Goal: Task Accomplishment & Management: Complete application form

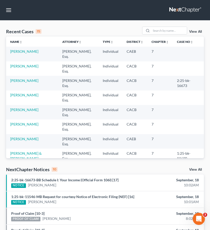
scroll to position [2, 0]
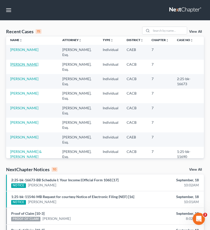
click at [33, 65] on link "Gharakhanian, Argin" at bounding box center [24, 64] width 28 height 4
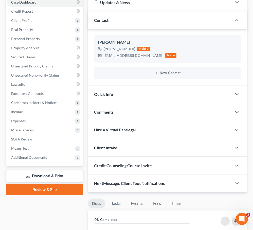
scroll to position [60, 0]
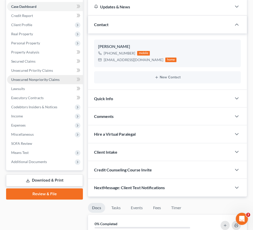
click at [47, 79] on span "Unsecured Nonpriority Claims" at bounding box center [35, 79] width 48 height 4
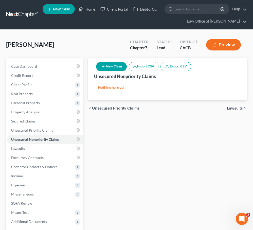
click at [112, 66] on button "New Claim" at bounding box center [111, 66] width 31 height 9
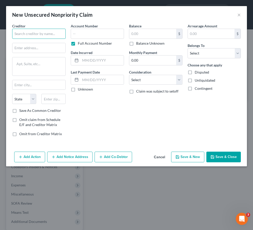
click at [49, 33] on input "text" at bounding box center [39, 34] width 54 height 10
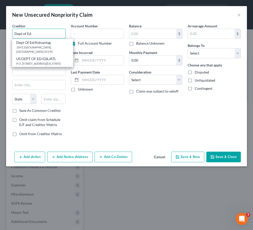
click at [22, 35] on input "Dept of Ed" at bounding box center [39, 34] width 54 height 10
click at [40, 35] on input "Dept of Ed" at bounding box center [39, 34] width 54 height 10
type input "Dept of Ed"
click at [87, 99] on div "Account Number Full Account Number Date Incurred Last Payment Date Unknown" at bounding box center [97, 81] width 59 height 117
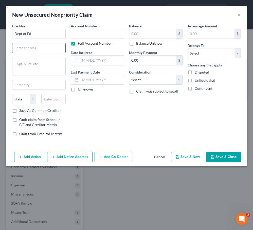
click at [47, 47] on input "text" at bounding box center [38, 48] width 53 height 10
type input "121 S 13th St"
click at [60, 97] on input "text" at bounding box center [53, 99] width 24 height 10
type input "68508"
click at [87, 108] on div "Account Number Full Account Number Date Incurred Last Payment Date Unknown" at bounding box center [97, 81] width 59 height 117
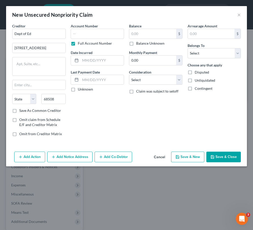
type input "Lincoln"
select select "30"
click at [105, 38] on input "text" at bounding box center [98, 34] width 54 height 10
type input "2671"
click at [107, 57] on input "text" at bounding box center [102, 61] width 44 height 10
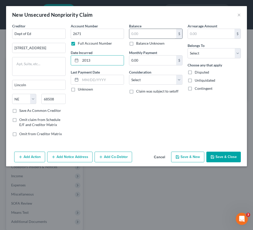
type input "2013"
click at [152, 31] on input "text" at bounding box center [152, 34] width 47 height 10
type input "8,130"
click at [158, 79] on select "Select Cable / Satellite Services Collection Agency Credit Card Debt Debt Couns…" at bounding box center [156, 80] width 54 height 10
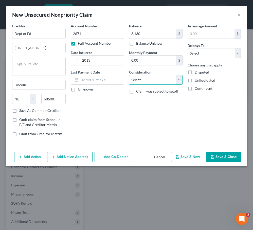
select select "17"
click at [129, 75] on select "Select Cable / Satellite Services Collection Agency Credit Card Debt Debt Couns…" at bounding box center [156, 80] width 54 height 10
click at [205, 56] on select "Select Debtor 1 Only Debtor 2 Only Debtor 1 And Debtor 2 Only At Least One Of T…" at bounding box center [215, 53] width 54 height 10
select select "0"
click at [188, 48] on select "Select Debtor 1 Only Debtor 2 Only Debtor 1 And Debtor 2 Only At Least One Of T…" at bounding box center [215, 53] width 54 height 10
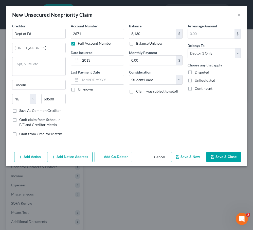
click at [209, 154] on button "Save & Close" at bounding box center [224, 157] width 35 height 11
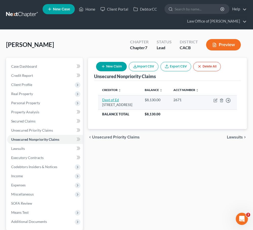
click at [107, 102] on link "Dept of Ed" at bounding box center [110, 100] width 17 height 4
select select "30"
select select "17"
select select "0"
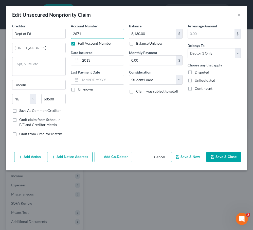
click at [90, 34] on input "2671" at bounding box center [98, 34] width 54 height 10
click at [105, 36] on input "2671, 2771, 2371, 2571,2471,2871" at bounding box center [98, 34] width 54 height 10
click at [114, 33] on input "2671, 2771, 2371, 2571, 2471,2871" at bounding box center [98, 34] width 54 height 10
type input "2671, 2771, 2371, 2571, 2471, 2871"
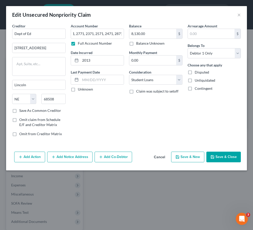
scroll to position [0, 0]
click at [147, 114] on div "Balance 8,130.00 $ Balance Unknown Balance Undetermined 8,130.00 $ Balance Unkn…" at bounding box center [156, 81] width 59 height 117
click at [135, 33] on input "8,130.00" at bounding box center [152, 34] width 47 height 10
type input "32,000"
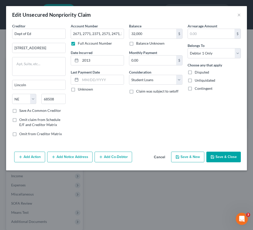
click at [209, 158] on button "Save & Close" at bounding box center [224, 157] width 35 height 11
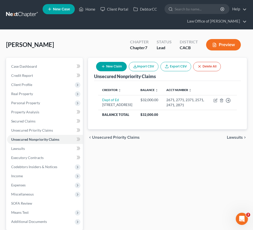
click at [122, 68] on button "New Claim" at bounding box center [111, 66] width 31 height 9
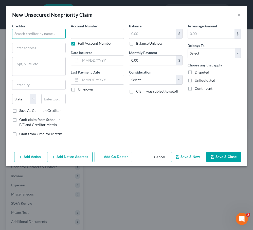
click at [49, 29] on input "text" at bounding box center [39, 34] width 54 height 10
click at [49, 35] on input "text" at bounding box center [39, 34] width 54 height 10
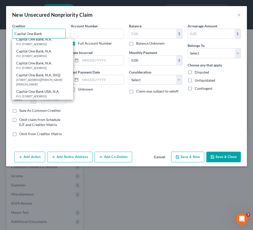
scroll to position [36, 0]
click at [64, 92] on div "Capital One Bank USA, N.A." at bounding box center [42, 91] width 53 height 5
type input "Capital One Bank USA, N.A."
type input "P.O. Box 31293"
type input "[GEOGRAPHIC_DATA]"
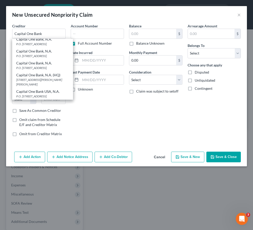
select select "46"
type input "84131"
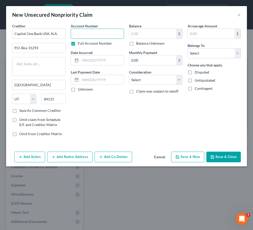
click at [95, 32] on input "text" at bounding box center [98, 34] width 54 height 10
click at [95, 42] on label "Full Account Number" at bounding box center [95, 43] width 34 height 5
click at [83, 42] on input "Full Account Number" at bounding box center [81, 42] width 3 height 3
click at [97, 35] on input "text" at bounding box center [98, 34] width 54 height 10
type input "6784"
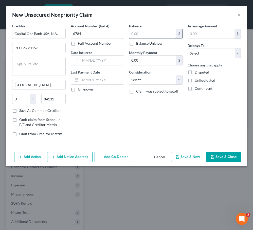
click at [167, 37] on input "text" at bounding box center [152, 34] width 47 height 10
type input "1,700"
click at [106, 62] on input "text" at bounding box center [102, 61] width 44 height 10
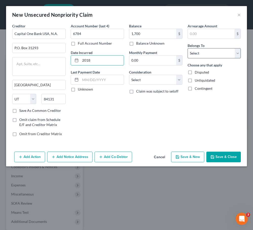
type input "2018"
click at [209, 57] on select "Select Debtor 1 Only Debtor 2 Only Debtor 1 And Debtor 2 Only At Least One Of T…" at bounding box center [215, 53] width 54 height 10
select select "0"
click at [188, 48] on select "Select Debtor 1 Only Debtor 2 Only Debtor 1 And Debtor 2 Only At Least One Of T…" at bounding box center [215, 53] width 54 height 10
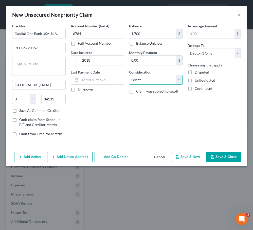
click at [166, 84] on select "Select Cable / Satellite Services Collection Agency Credit Card Debt Debt Couns…" at bounding box center [156, 80] width 54 height 10
select select "2"
click at [129, 75] on select "Select Cable / Satellite Services Collection Agency Credit Card Debt Debt Couns…" at bounding box center [156, 80] width 54 height 10
click at [209, 158] on button "Save & Close" at bounding box center [224, 157] width 35 height 11
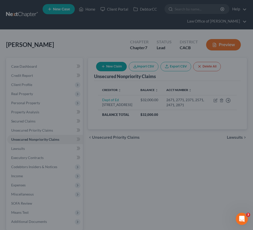
type input "1,700.00"
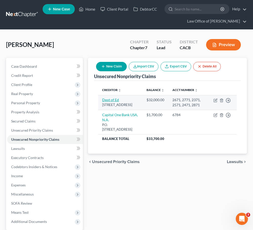
click at [114, 100] on link "Dept of Ed" at bounding box center [110, 100] width 17 height 4
select select "30"
select select "17"
select select "0"
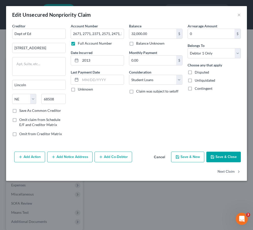
click at [209, 153] on button "Save & Close" at bounding box center [224, 157] width 35 height 11
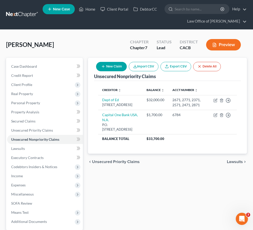
click at [113, 64] on button "New Claim" at bounding box center [111, 66] width 31 height 9
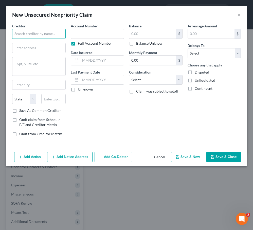
click at [50, 36] on input "text" at bounding box center [39, 34] width 54 height 10
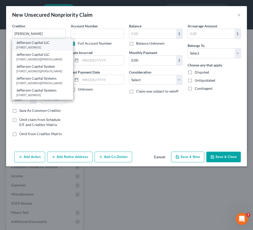
click at [64, 47] on div "200 14th Ave E., Sartell, MN 56377" at bounding box center [42, 47] width 53 height 4
type input "Jefferson Capital LLC"
type input "200 14th Ave E."
type input "Sartell"
select select "24"
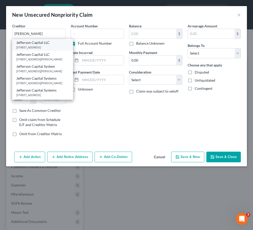
type input "56377"
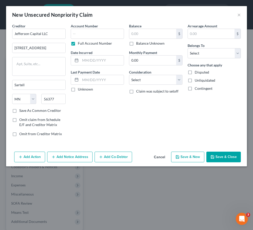
click at [99, 42] on label "Full Account Number" at bounding box center [95, 43] width 34 height 5
click at [83, 42] on input "Full Account Number" at bounding box center [81, 42] width 3 height 3
click at [102, 35] on input "text" at bounding box center [98, 34] width 54 height 10
type input "6909"
click at [159, 39] on div "$" at bounding box center [156, 34] width 54 height 10
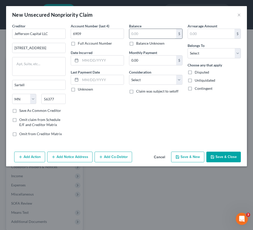
click at [158, 35] on input "text" at bounding box center [152, 34] width 47 height 10
type input "24,400"
click at [102, 60] on input "text" at bounding box center [102, 61] width 44 height 10
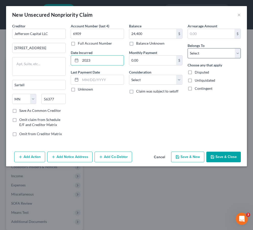
type input "2023"
click at [209, 55] on select "Select Debtor 1 Only Debtor 2 Only Debtor 1 And Debtor 2 Only At Least One Of T…" at bounding box center [215, 53] width 54 height 10
select select "0"
click at [188, 48] on select "Select Debtor 1 Only Debtor 2 Only Debtor 1 And Debtor 2 Only At Least One Of T…" at bounding box center [215, 53] width 54 height 10
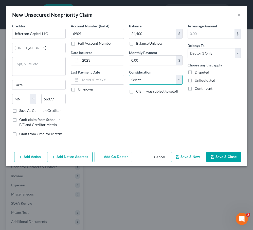
click at [169, 78] on select "Select Cable / Satellite Services Collection Agency Credit Card Debt Debt Couns…" at bounding box center [156, 80] width 54 height 10
select select "1"
click at [129, 75] on select "Select Cable / Satellite Services Collection Agency Credit Card Debt Debt Couns…" at bounding box center [156, 80] width 54 height 10
click at [209, 158] on button "Save & Close" at bounding box center [224, 157] width 35 height 11
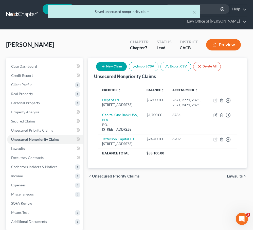
click at [112, 68] on button "New Claim" at bounding box center [111, 66] width 31 height 9
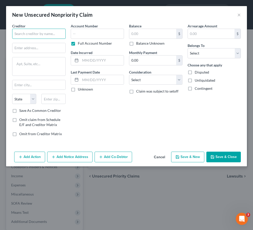
click at [53, 37] on input "text" at bounding box center [39, 34] width 54 height 10
click at [56, 49] on input "text" at bounding box center [38, 48] width 53 height 10
type input "Reprise Financial"
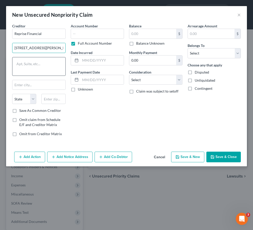
type input "500 E John Carpenter Fwy"
click at [54, 62] on textarea at bounding box center [39, 66] width 54 height 19
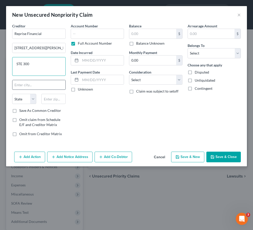
type textarea "STE 300"
click at [42, 81] on input "text" at bounding box center [38, 85] width 53 height 10
type input "Irving"
click at [52, 99] on input "text" at bounding box center [53, 99] width 24 height 10
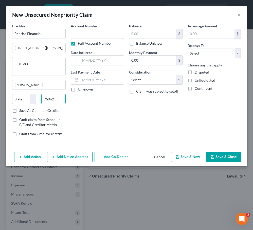
type input "75062"
click at [99, 107] on div "Account Number Full Account Number Date Incurred Last Payment Date Unknown" at bounding box center [97, 81] width 59 height 117
select select "45"
click at [94, 34] on input "text" at bounding box center [98, 34] width 54 height 10
click at [92, 42] on label "Full Account Number" at bounding box center [95, 43] width 34 height 5
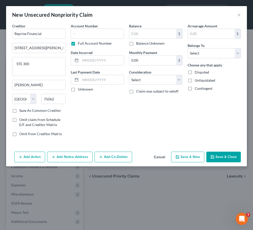
click at [83, 42] on input "Full Account Number" at bounding box center [81, 42] width 3 height 3
click at [101, 31] on input "text" at bounding box center [98, 34] width 54 height 10
type input "1001"
click at [157, 27] on div "Balance $ Balance Unknown Balance Undetermined $ Balance Unknown" at bounding box center [156, 34] width 54 height 23
click at [153, 29] on input "text" at bounding box center [152, 34] width 47 height 10
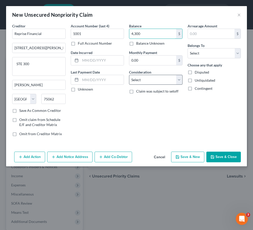
type input "4,300"
click at [171, 79] on select "Select Cable / Satellite Services Collection Agency Credit Card Debt Debt Couns…" at bounding box center [156, 80] width 54 height 10
select select "4"
click at [129, 75] on select "Select Cable / Satellite Services Collection Agency Credit Card Debt Debt Couns…" at bounding box center [156, 80] width 54 height 10
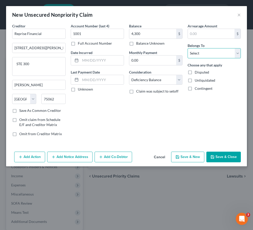
click at [204, 54] on select "Select Debtor 1 Only Debtor 2 Only Debtor 1 And Debtor 2 Only At Least One Of T…" at bounding box center [215, 53] width 54 height 10
select select "0"
click at [188, 48] on select "Select Debtor 1 Only Debtor 2 Only Debtor 1 And Debtor 2 Only At Least One Of T…" at bounding box center [215, 53] width 54 height 10
click at [209, 155] on button "Save & Close" at bounding box center [224, 157] width 35 height 11
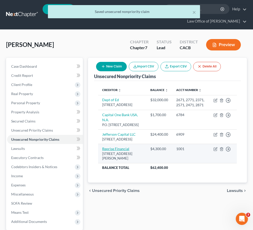
click at [120, 151] on link "Reprise Financial" at bounding box center [115, 149] width 27 height 4
select select "45"
select select "4"
select select "0"
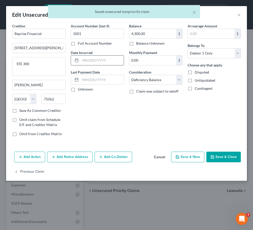
click at [99, 63] on input "text" at bounding box center [102, 61] width 44 height 10
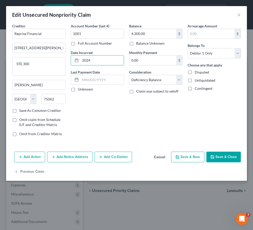
type input "2024"
click at [209, 155] on button "Save & Close" at bounding box center [224, 157] width 35 height 11
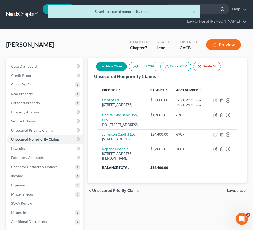
click at [111, 67] on button "New Claim" at bounding box center [111, 66] width 31 height 9
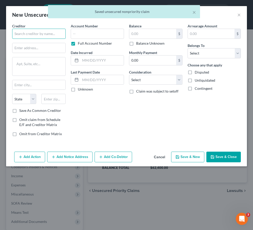
click at [41, 33] on input "text" at bounding box center [39, 34] width 54 height 10
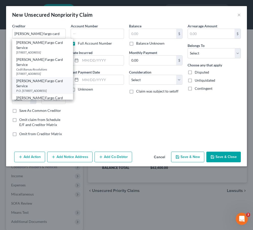
click at [36, 77] on div "[PERSON_NAME] Fargo Card Service P.O. [STREET_ADDRESS]" at bounding box center [42, 85] width 61 height 17
type input "[PERSON_NAME] Fargo Card Service"
type input "P.O. Box 393"
type input "[GEOGRAPHIC_DATA]"
select select "24"
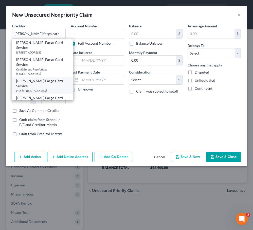
type input "55480"
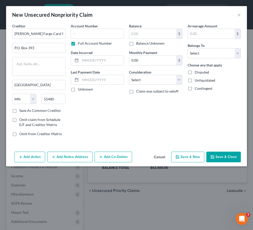
click at [106, 43] on label "Full Account Number" at bounding box center [95, 43] width 34 height 5
click at [83, 43] on input "Full Account Number" at bounding box center [81, 42] width 3 height 3
click at [110, 36] on input "text" at bounding box center [98, 34] width 54 height 10
type input "7082"
click at [150, 34] on input "text" at bounding box center [152, 34] width 47 height 10
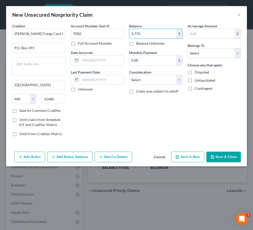
type input "3,770"
click at [125, 65] on div "Account Number (last 4) 7082 Full Account Number Date Incurred Last Payment Dat…" at bounding box center [97, 81] width 59 height 117
click at [114, 62] on input "text" at bounding box center [102, 61] width 44 height 10
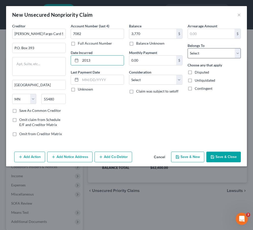
type input "2013"
click at [209, 52] on select "Select Debtor 1 Only Debtor 2 Only Debtor 1 And Debtor 2 Only At Least One Of T…" at bounding box center [215, 53] width 54 height 10
select select "0"
click at [188, 48] on select "Select Debtor 1 Only Debtor 2 Only Debtor 1 And Debtor 2 Only At Least One Of T…" at bounding box center [215, 53] width 54 height 10
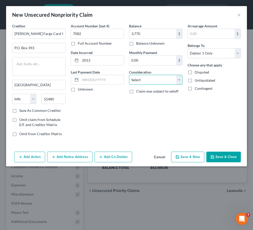
click at [164, 78] on select "Select Cable / Satellite Services Collection Agency Credit Card Debt Debt Couns…" at bounding box center [156, 80] width 54 height 10
select select "2"
click at [129, 75] on select "Select Cable / Satellite Services Collection Agency Credit Card Debt Debt Couns…" at bounding box center [156, 80] width 54 height 10
click at [209, 156] on button "Save & Close" at bounding box center [224, 157] width 35 height 11
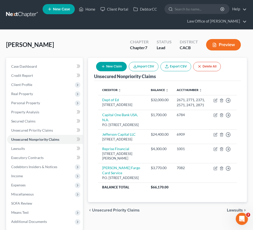
click at [18, 14] on link at bounding box center [22, 14] width 32 height 9
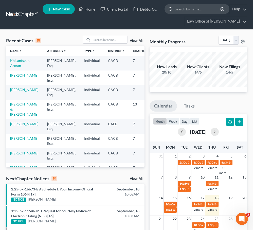
click at [205, 9] on input "search" at bounding box center [198, 8] width 46 height 9
type input "raffi"
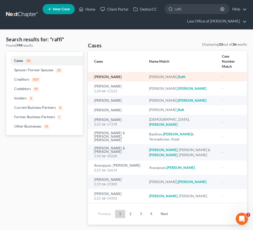
click at [106, 75] on link "[PERSON_NAME]" at bounding box center [108, 77] width 28 height 4
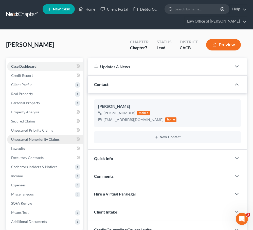
click at [39, 138] on span "Unsecured Nonpriority Claims" at bounding box center [35, 139] width 48 height 4
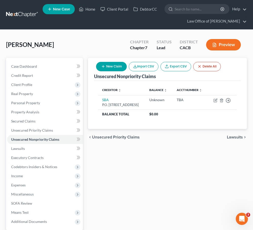
click at [114, 64] on button "New Claim" at bounding box center [111, 66] width 31 height 9
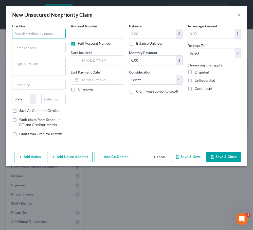
click at [53, 34] on input "text" at bounding box center [39, 34] width 54 height 10
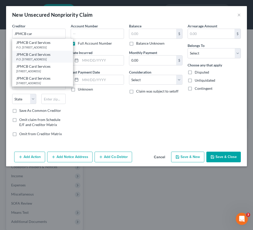
click at [34, 58] on div "P.O. [STREET_ADDRESS]" at bounding box center [42, 59] width 53 height 4
type input "JPMCB Card Services"
type input "P.O. Box 15298"
type input "Wilmington"
select select "7"
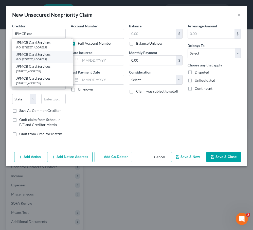
type input "19850"
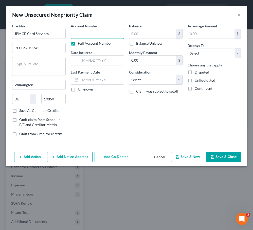
click at [81, 31] on input "text" at bounding box center [98, 34] width 54 height 10
click at [137, 33] on input "text" at bounding box center [152, 34] width 47 height 10
click at [106, 32] on input "9389" at bounding box center [98, 34] width 54 height 10
type input "9389,"
click at [158, 31] on input "text" at bounding box center [152, 34] width 47 height 10
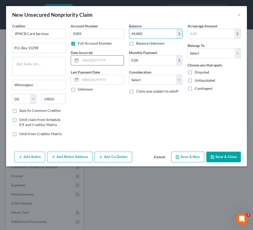
type input "44,800"
click at [107, 60] on input "text" at bounding box center [102, 61] width 44 height 10
type input "2020"
click at [198, 53] on select "Select Debtor 1 Only Debtor 2 Only Debtor 1 And Debtor 2 Only At Least One Of T…" at bounding box center [215, 53] width 54 height 10
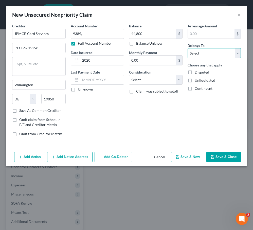
select select "0"
click at [188, 48] on select "Select Debtor 1 Only Debtor 2 Only Debtor 1 And Debtor 2 Only At Least One Of T…" at bounding box center [215, 53] width 54 height 10
click at [161, 81] on select "Select Cable / Satellite Services Collection Agency Credit Card Debt Debt Couns…" at bounding box center [156, 80] width 54 height 10
select select "2"
click at [129, 75] on select "Select Cable / Satellite Services Collection Agency Credit Card Debt Debt Couns…" at bounding box center [156, 80] width 54 height 10
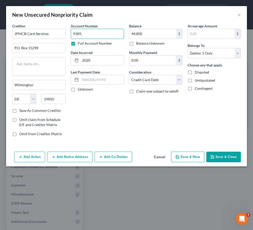
click at [113, 36] on input "9389," at bounding box center [98, 34] width 54 height 10
type input "9389, 6672"
type input "60,000"
click at [233, 159] on button "Save & Close" at bounding box center [224, 157] width 35 height 11
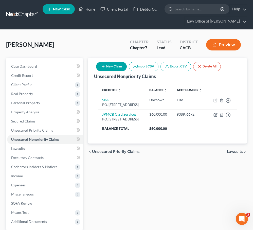
click at [108, 69] on button "New Claim" at bounding box center [111, 66] width 31 height 9
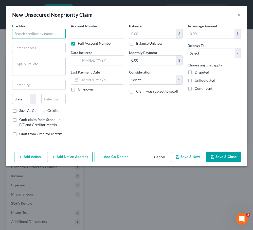
click at [57, 36] on input "text" at bounding box center [39, 34] width 54 height 10
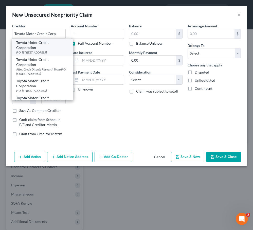
click at [68, 50] on div "P.O. [STREET_ADDRESS]" at bounding box center [42, 52] width 53 height 4
type input "Toyota Motor Credit Corporation"
type input "P.O. Box 9786"
type input "[GEOGRAPHIC_DATA]"
select select "16"
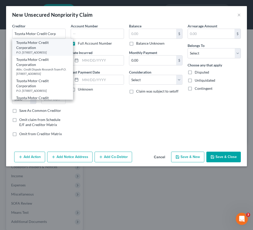
type input "52409"
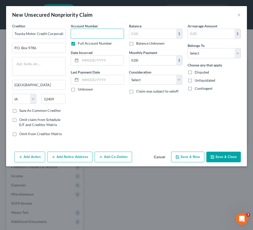
click at [114, 37] on input "text" at bounding box center [98, 34] width 54 height 10
type input "0001"
click at [173, 34] on input "text" at bounding box center [152, 34] width 47 height 10
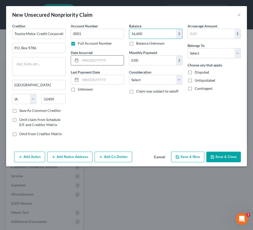
type input "16,600"
click at [113, 61] on input "text" at bounding box center [102, 61] width 44 height 10
type input "2021"
click at [156, 60] on input "0.00" at bounding box center [152, 61] width 47 height 10
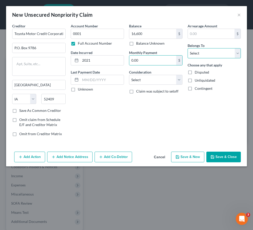
click at [196, 57] on select "Select Debtor 1 Only Debtor 2 Only Debtor 1 And Debtor 2 Only At Least One Of T…" at bounding box center [215, 53] width 54 height 10
select select "0"
click at [188, 48] on select "Select Debtor 1 Only Debtor 2 Only Debtor 1 And Debtor 2 Only At Least One Of T…" at bounding box center [215, 53] width 54 height 10
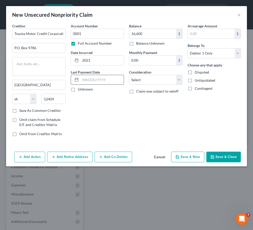
click at [100, 79] on input "text" at bounding box center [102, 80] width 44 height 10
click at [143, 74] on label "Consideration" at bounding box center [140, 72] width 22 height 5
click at [143, 79] on select "Select Cable / Satellite Services Collection Agency Credit Card Debt Debt Couns…" at bounding box center [156, 80] width 54 height 10
select select "4"
click at [129, 75] on select "Select Cable / Satellite Services Collection Agency Credit Card Debt Debt Couns…" at bounding box center [156, 80] width 54 height 10
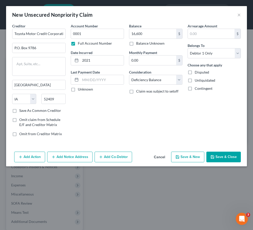
click at [233, 156] on button "Save & Close" at bounding box center [224, 157] width 35 height 11
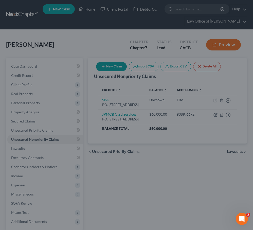
type input "16,600.00"
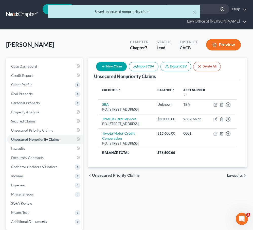
click at [119, 67] on button "New Claim" at bounding box center [111, 66] width 31 height 9
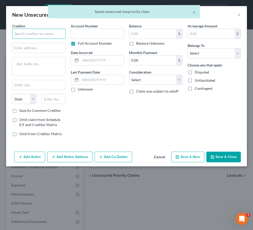
click at [47, 36] on input "text" at bounding box center [39, 34] width 54 height 10
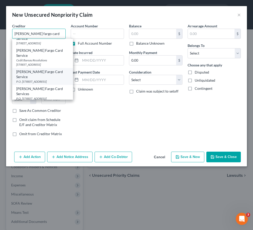
scroll to position [11, 0]
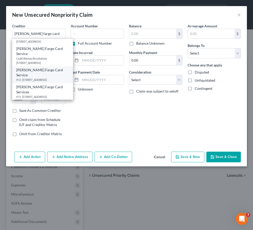
click at [69, 66] on div "[PERSON_NAME] Fargo Card Service P.O. [STREET_ADDRESS]" at bounding box center [42, 74] width 61 height 17
type input "[PERSON_NAME] Fargo Card Service"
type input "P.O. Box 393"
type input "[GEOGRAPHIC_DATA]"
select select "24"
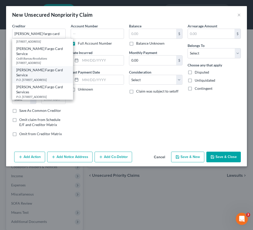
type input "55480"
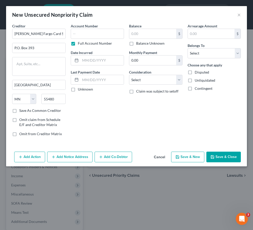
scroll to position [0, 0]
click at [104, 30] on input "text" at bounding box center [98, 34] width 54 height 10
click at [82, 42] on label "Full Account Number" at bounding box center [95, 43] width 34 height 5
click at [82, 42] on input "Full Account Number" at bounding box center [81, 42] width 3 height 3
click at [92, 33] on input "text" at bounding box center [98, 34] width 54 height 10
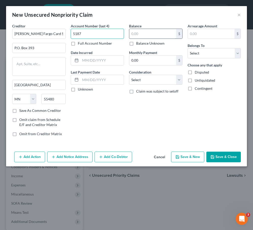
type input "5187"
click at [155, 37] on input "text" at bounding box center [152, 34] width 47 height 10
type input "13,000"
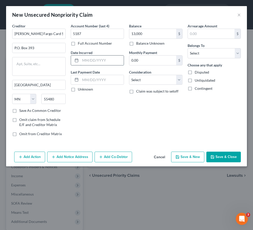
click at [115, 62] on input "text" at bounding box center [102, 61] width 44 height 10
type input "2021"
click at [157, 63] on input "0.00" at bounding box center [152, 61] width 47 height 10
click at [210, 60] on div "Arrearage Amount $ Belongs To * Select Debtor 1 Only Debtor 2 Only Debtor 1 And…" at bounding box center [214, 81] width 59 height 117
click at [210, 57] on select "Select Debtor 1 Only Debtor 2 Only Debtor 1 And Debtor 2 Only At Least One Of T…" at bounding box center [215, 53] width 54 height 10
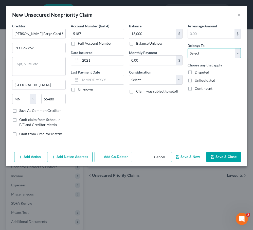
select select "0"
click at [188, 48] on select "Select Debtor 1 Only Debtor 2 Only Debtor 1 And Debtor 2 Only At Least One Of T…" at bounding box center [215, 53] width 54 height 10
click at [146, 77] on select "Select Cable / Satellite Services Collection Agency Credit Card Debt Debt Couns…" at bounding box center [156, 80] width 54 height 10
select select "2"
click at [129, 75] on select "Select Cable / Satellite Services Collection Agency Credit Card Debt Debt Couns…" at bounding box center [156, 80] width 54 height 10
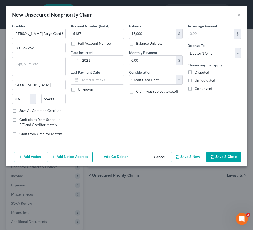
click at [227, 159] on button "Save & Close" at bounding box center [224, 157] width 35 height 11
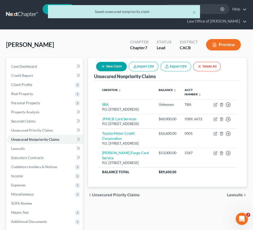
click at [118, 68] on button "New Claim" at bounding box center [111, 66] width 31 height 9
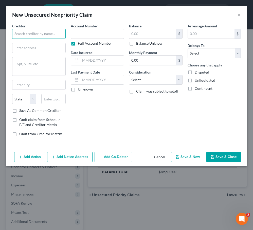
click at [46, 36] on input "text" at bounding box center [39, 34] width 54 height 10
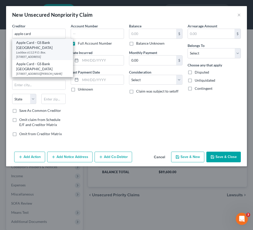
click at [53, 50] on div "Lockbox 6112 P.O. Box. [STREET_ADDRESS]" at bounding box center [42, 54] width 53 height 9
type input "Apple Card - GS Bank [GEOGRAPHIC_DATA]"
type input "Lockbox 6112 P.O. Box. 7247"
type input "[GEOGRAPHIC_DATA]"
select select "39"
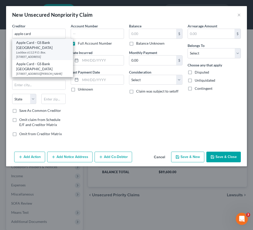
type input "19170"
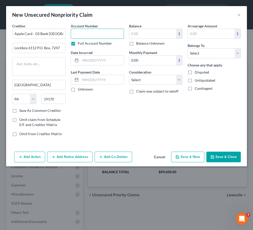
click at [89, 35] on input "text" at bounding box center [98, 34] width 54 height 10
type input "3204"
click at [95, 42] on label "Full Account Number" at bounding box center [95, 43] width 34 height 5
click at [83, 42] on input "Full Account Number" at bounding box center [81, 42] width 3 height 3
click at [141, 33] on input "text" at bounding box center [152, 34] width 47 height 10
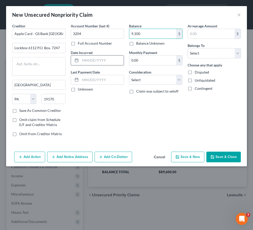
type input "9,100"
click at [99, 57] on input "text" at bounding box center [102, 61] width 44 height 10
type input "2021"
click at [214, 52] on select "Select Debtor 1 Only Debtor 2 Only Debtor 1 And Debtor 2 Only At Least One Of T…" at bounding box center [215, 53] width 54 height 10
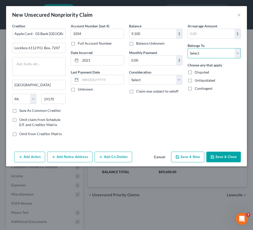
select select "0"
click at [188, 48] on select "Select Debtor 1 Only Debtor 2 Only Debtor 1 And Debtor 2 Only At Least One Of T…" at bounding box center [215, 53] width 54 height 10
click at [134, 80] on select "Select Cable / Satellite Services Collection Agency Credit Card Debt Debt Couns…" at bounding box center [156, 80] width 54 height 10
select select "2"
click at [129, 75] on select "Select Cable / Satellite Services Collection Agency Credit Card Debt Debt Couns…" at bounding box center [156, 80] width 54 height 10
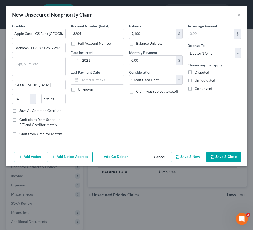
click at [219, 153] on button "Save & Close" at bounding box center [224, 157] width 35 height 11
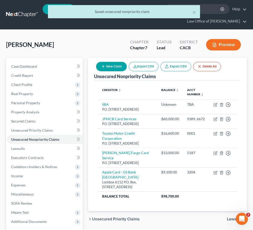
click at [117, 64] on button "New Claim" at bounding box center [111, 66] width 31 height 9
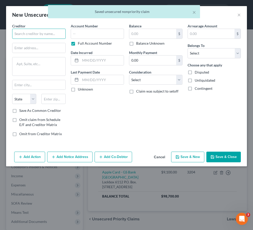
click at [52, 35] on input "text" at bounding box center [39, 34] width 54 height 10
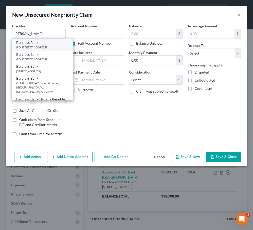
click at [52, 45] on div "P.O. [STREET_ADDRESS]" at bounding box center [42, 47] width 53 height 4
type input "Barclays Bank"
type input "P.O. Box 8803"
type input "Wilmington"
select select "7"
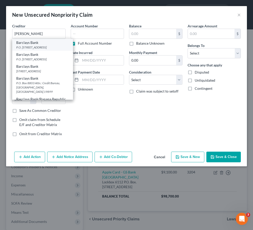
type input "19899"
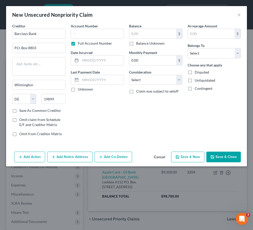
click at [100, 45] on label "Full Account Number" at bounding box center [95, 43] width 34 height 5
click at [83, 44] on input "Full Account Number" at bounding box center [81, 42] width 3 height 3
click at [100, 38] on input "text" at bounding box center [98, 34] width 54 height 10
type input "2138"
click at [147, 34] on input "text" at bounding box center [152, 34] width 47 height 10
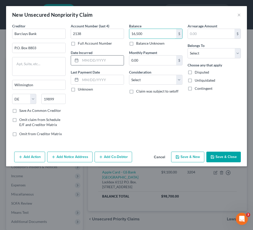
type input "16,500"
click at [105, 61] on input "text" at bounding box center [102, 61] width 44 height 10
type input "2014"
click at [201, 53] on select "Select Debtor 1 Only Debtor 2 Only Debtor 1 And Debtor 2 Only At Least One Of T…" at bounding box center [215, 53] width 54 height 10
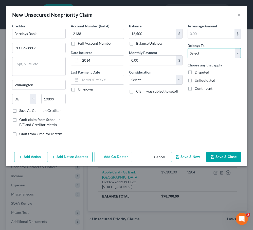
select select "0"
click at [188, 48] on select "Select Debtor 1 Only Debtor 2 Only Debtor 1 And Debtor 2 Only At Least One Of T…" at bounding box center [215, 53] width 54 height 10
click at [117, 81] on input "text" at bounding box center [102, 80] width 44 height 10
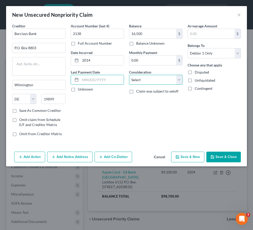
click at [164, 76] on select "Select Cable / Satellite Services Collection Agency Credit Card Debt Debt Couns…" at bounding box center [156, 80] width 54 height 10
select select "2"
click at [129, 75] on select "Select Cable / Satellite Services Collection Agency Credit Card Debt Debt Couns…" at bounding box center [156, 80] width 54 height 10
click at [224, 154] on button "Save & Close" at bounding box center [224, 157] width 35 height 11
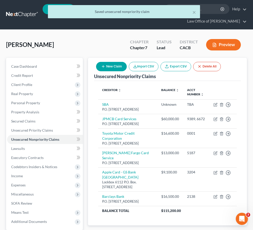
click at [118, 68] on button "New Claim" at bounding box center [111, 66] width 31 height 9
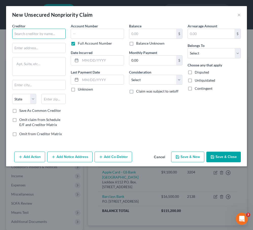
click at [43, 30] on input "text" at bounding box center [39, 34] width 54 height 10
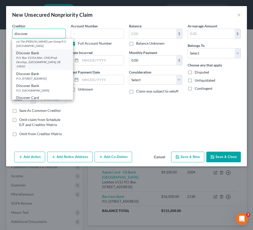
scroll to position [19, 0]
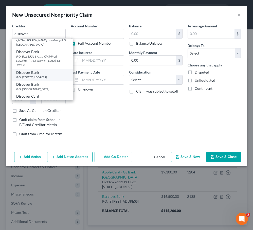
click at [55, 75] on div "P.O. [STREET_ADDRESS]" at bounding box center [42, 77] width 53 height 4
type input "Discover Bank"
type input "P.O. Box 30939"
type input "[GEOGRAPHIC_DATA]"
select select "46"
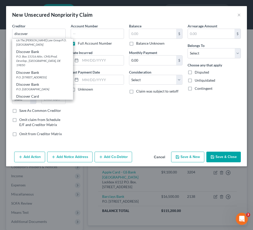
type input "84130"
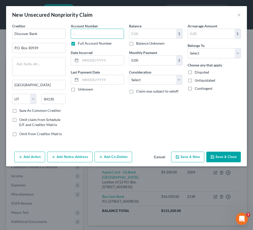
click at [84, 30] on input "text" at bounding box center [98, 34] width 54 height 10
click at [78, 43] on label "Full Account Number" at bounding box center [95, 43] width 34 height 5
click at [80, 43] on input "Full Account Number" at bounding box center [81, 42] width 3 height 3
click at [84, 31] on input "text" at bounding box center [98, 34] width 54 height 10
type input "9212"
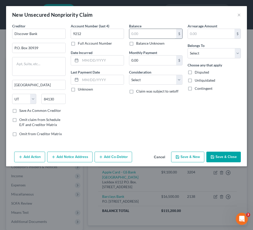
click at [168, 30] on input "text" at bounding box center [152, 34] width 47 height 10
type input "13,300"
click at [113, 61] on input "text" at bounding box center [102, 61] width 44 height 10
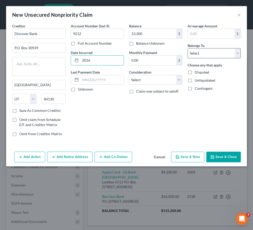
type input "2016"
click at [223, 53] on select "Select Debtor 1 Only Debtor 2 Only Debtor 1 And Debtor 2 Only At Least One Of T…" at bounding box center [215, 53] width 54 height 10
select select "0"
click at [188, 48] on select "Select Debtor 1 Only Debtor 2 Only Debtor 1 And Debtor 2 Only At Least One Of T…" at bounding box center [215, 53] width 54 height 10
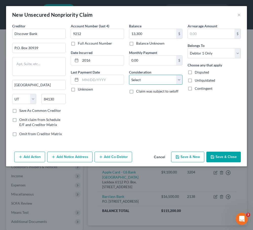
click at [180, 81] on select "Select Cable / Satellite Services Collection Agency Credit Card Debt Debt Couns…" at bounding box center [156, 80] width 54 height 10
select select "2"
click at [129, 75] on select "Select Cable / Satellite Services Collection Agency Credit Card Debt Debt Couns…" at bounding box center [156, 80] width 54 height 10
click at [230, 154] on button "Save & Close" at bounding box center [224, 157] width 35 height 11
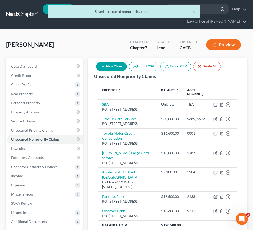
click at [105, 64] on button "New Claim" at bounding box center [111, 66] width 31 height 9
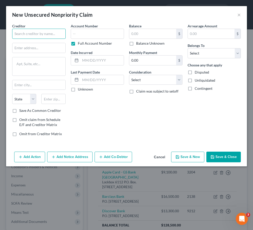
click at [40, 36] on input "text" at bounding box center [39, 34] width 54 height 10
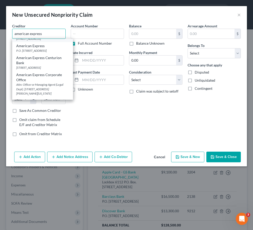
scroll to position [33, 0]
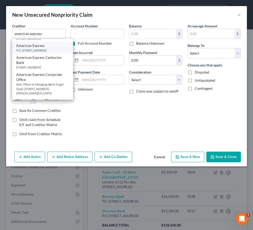
click at [54, 48] on div "American Express" at bounding box center [42, 45] width 53 height 5
type input "American Express"
type input "P.O. Box 981537"
type input "[GEOGRAPHIC_DATA]"
select select "45"
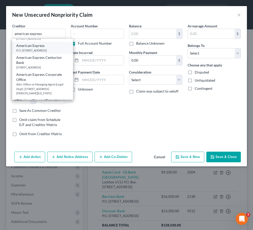
type input "79998"
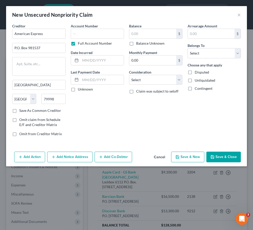
scroll to position [0, 0]
click at [94, 44] on label "Full Account Number" at bounding box center [95, 43] width 34 height 5
click at [83, 44] on input "Full Account Number" at bounding box center [81, 42] width 3 height 3
click at [96, 35] on input "text" at bounding box center [98, 34] width 54 height 10
type input "0453"
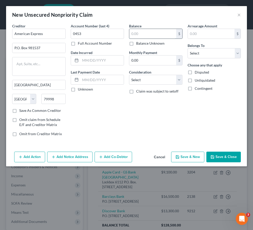
click at [152, 36] on input "text" at bounding box center [152, 34] width 47 height 10
type input "791"
click at [195, 54] on select "Select Debtor 1 Only Debtor 2 Only Debtor 1 And Debtor 2 Only At Least One Of T…" at bounding box center [215, 53] width 54 height 10
select select "0"
click at [188, 48] on select "Select Debtor 1 Only Debtor 2 Only Debtor 1 And Debtor 2 Only At Least One Of T…" at bounding box center [215, 53] width 54 height 10
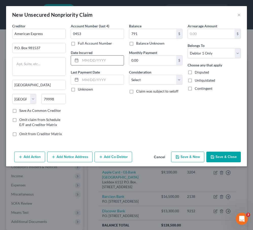
click at [109, 63] on input "text" at bounding box center [102, 61] width 44 height 10
type input "2021"
click at [161, 79] on select "Select Cable / Satellite Services Collection Agency Credit Card Debt Debt Couns…" at bounding box center [156, 80] width 54 height 10
select select "2"
click at [129, 75] on select "Select Cable / Satellite Services Collection Agency Credit Card Debt Debt Couns…" at bounding box center [156, 80] width 54 height 10
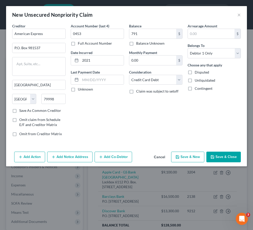
click at [228, 156] on button "Save & Close" at bounding box center [224, 157] width 35 height 11
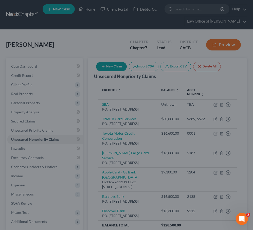
type input "791.00"
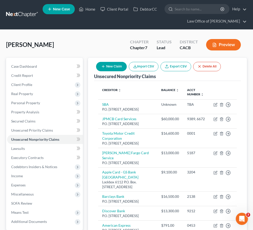
click at [111, 66] on button "New Claim" at bounding box center [111, 66] width 31 height 9
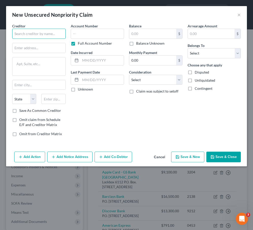
click at [59, 30] on input "text" at bounding box center [39, 34] width 54 height 10
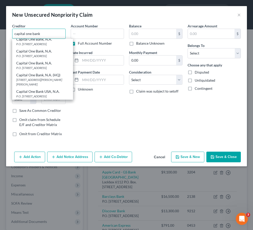
scroll to position [36, 0]
click at [66, 93] on div "Capital One Bank USA, N.A." at bounding box center [42, 91] width 53 height 5
type input "Capital One Bank USA, N.A."
type input "P.O. Box 31293"
type input "[GEOGRAPHIC_DATA]"
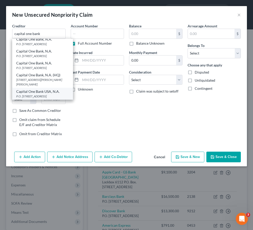
select select "46"
type input "84131"
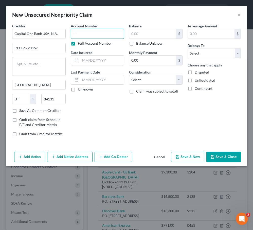
click at [110, 35] on input "text" at bounding box center [98, 34] width 54 height 10
type input "4552"
click at [170, 29] on input "text" at bounding box center [152, 34] width 47 height 10
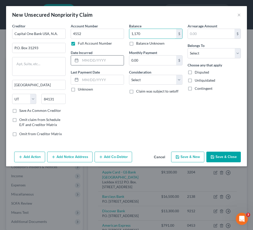
type input "1,170"
click at [98, 63] on input "text" at bounding box center [102, 61] width 44 height 10
type input "2012"
click at [213, 54] on select "Select Debtor 1 Only Debtor 2 Only Debtor 1 And Debtor 2 Only At Least One Of T…" at bounding box center [215, 53] width 54 height 10
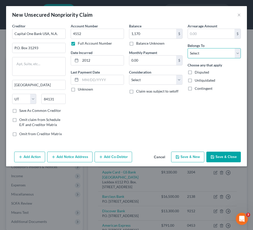
select select "0"
click at [188, 48] on select "Select Debtor 1 Only Debtor 2 Only Debtor 1 And Debtor 2 Only At Least One Of T…" at bounding box center [215, 53] width 54 height 10
click at [156, 75] on select "Select Cable / Satellite Services Collection Agency Credit Card Debt Debt Couns…" at bounding box center [156, 80] width 54 height 10
select select "2"
click at [129, 75] on select "Select Cable / Satellite Services Collection Agency Credit Card Debt Debt Couns…" at bounding box center [156, 80] width 54 height 10
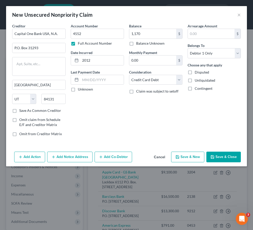
click at [239, 159] on button "Save & Close" at bounding box center [224, 157] width 35 height 11
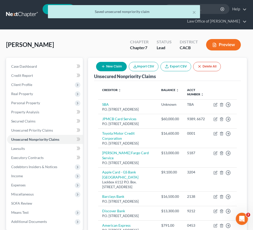
click at [122, 66] on button "New Claim" at bounding box center [111, 66] width 31 height 9
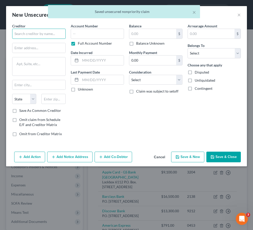
click at [46, 34] on input "text" at bounding box center [39, 34] width 54 height 10
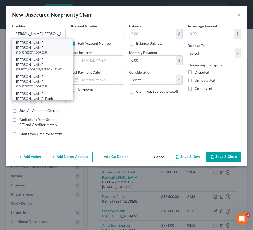
click at [52, 50] on div "P.O. [STREET_ADDRESS]" at bounding box center [42, 52] width 53 height 4
type input "[PERSON_NAME] [PERSON_NAME]"
type input "P.O. Box 3319"
type input "Wilmington"
select select "7"
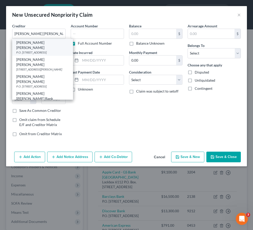
type input "19804"
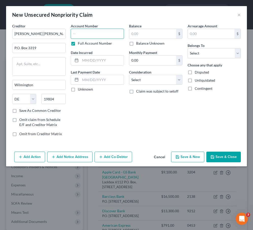
click at [100, 32] on input "text" at bounding box center [98, 34] width 54 height 10
click at [89, 44] on label "Full Account Number" at bounding box center [95, 43] width 34 height 5
click at [83, 44] on input "Full Account Number" at bounding box center [81, 42] width 3 height 3
click at [93, 33] on input "text" at bounding box center [98, 34] width 54 height 10
type input "7119"
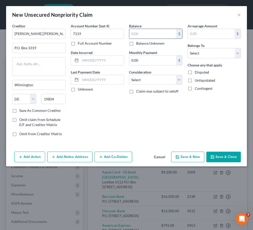
click at [143, 31] on input "text" at bounding box center [152, 34] width 47 height 10
type input "17,200"
click at [93, 61] on input "text" at bounding box center [102, 61] width 44 height 10
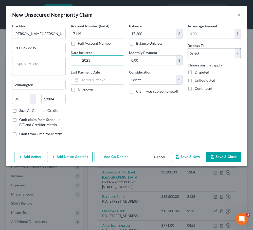
type input "2023"
click at [196, 49] on select "Select Debtor 1 Only Debtor 2 Only Debtor 1 And Debtor 2 Only At Least One Of T…" at bounding box center [215, 53] width 54 height 10
select select "0"
click at [188, 48] on select "Select Debtor 1 Only Debtor 2 Only Debtor 1 And Debtor 2 Only At Least One Of T…" at bounding box center [215, 53] width 54 height 10
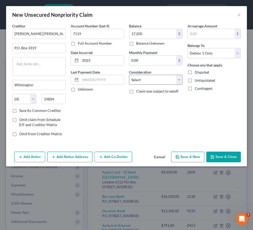
click at [165, 80] on select "Select Cable / Satellite Services Collection Agency Credit Card Debt Debt Couns…" at bounding box center [156, 80] width 54 height 10
select select "17"
click at [129, 75] on select "Select Cable / Satellite Services Collection Agency Credit Card Debt Debt Couns…" at bounding box center [156, 80] width 54 height 10
click at [218, 155] on button "Save & Close" at bounding box center [224, 157] width 35 height 11
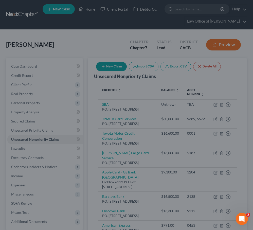
type input "17,200.00"
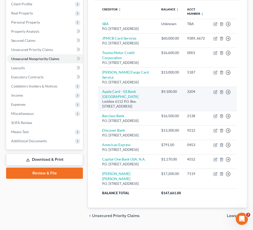
scroll to position [83, 0]
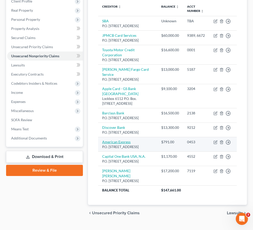
click at [124, 144] on link "American Express" at bounding box center [116, 142] width 28 height 4
select select "45"
select select "2"
select select "0"
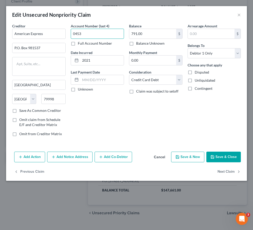
click at [95, 33] on input "0453" at bounding box center [98, 34] width 54 height 10
type input "0453"
click at [78, 42] on label "Full Account Number" at bounding box center [95, 43] width 34 height 5
click at [80, 42] on input "Full Account Number" at bounding box center [81, 42] width 3 height 3
click at [90, 36] on input "0453" at bounding box center [98, 34] width 54 height 10
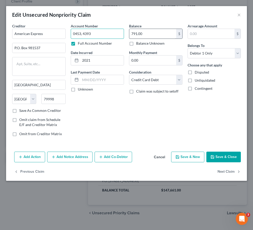
type input "0453, 4393"
click at [132, 34] on input "791.00" at bounding box center [152, 34] width 47 height 10
click at [139, 35] on input "9,791.00" at bounding box center [152, 34] width 47 height 10
type input "9,800"
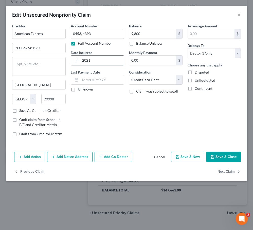
click at [98, 59] on input "2021" at bounding box center [102, 61] width 44 height 10
click at [98, 60] on input "2021" at bounding box center [102, 61] width 44 height 10
type input "2017"
click at [226, 158] on button "Save & Close" at bounding box center [224, 157] width 35 height 11
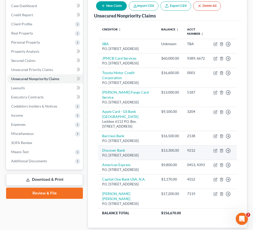
scroll to position [0, 0]
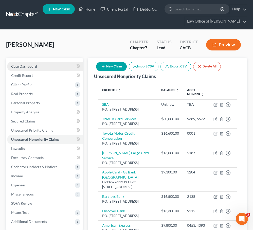
click at [33, 65] on span "Case Dashboard" at bounding box center [24, 66] width 26 height 4
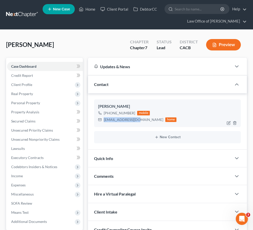
drag, startPoint x: 136, startPoint y: 121, endPoint x: 103, endPoint y: 122, distance: 32.5
click at [103, 122] on div "[EMAIL_ADDRESS][DOMAIN_NAME] home" at bounding box center [137, 119] width 78 height 7
copy div "[EMAIL_ADDRESS][DOMAIN_NAME]"
